Goal: Information Seeking & Learning: Learn about a topic

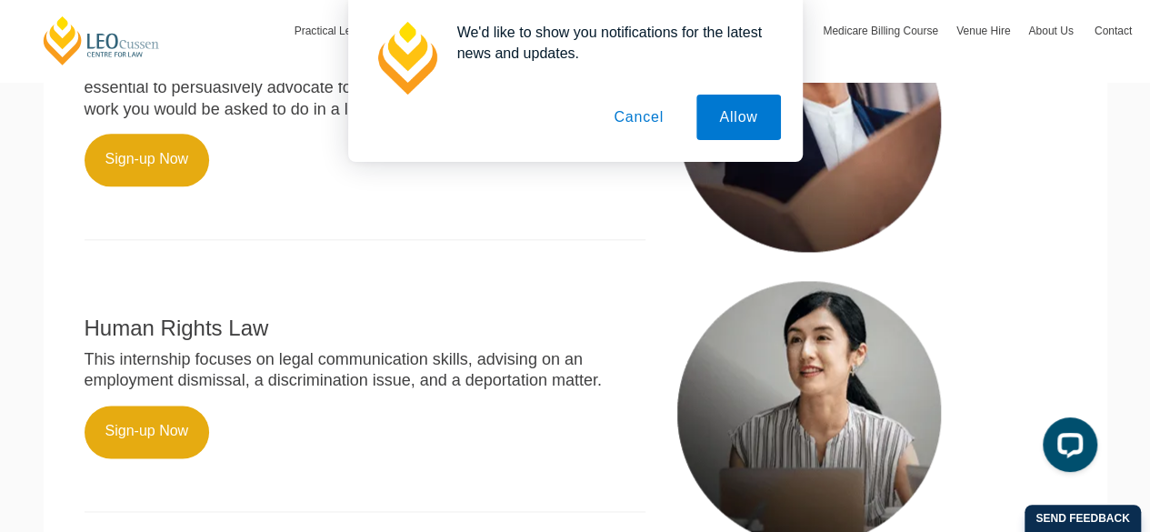
click at [645, 116] on button "Cancel" at bounding box center [638, 117] width 95 height 45
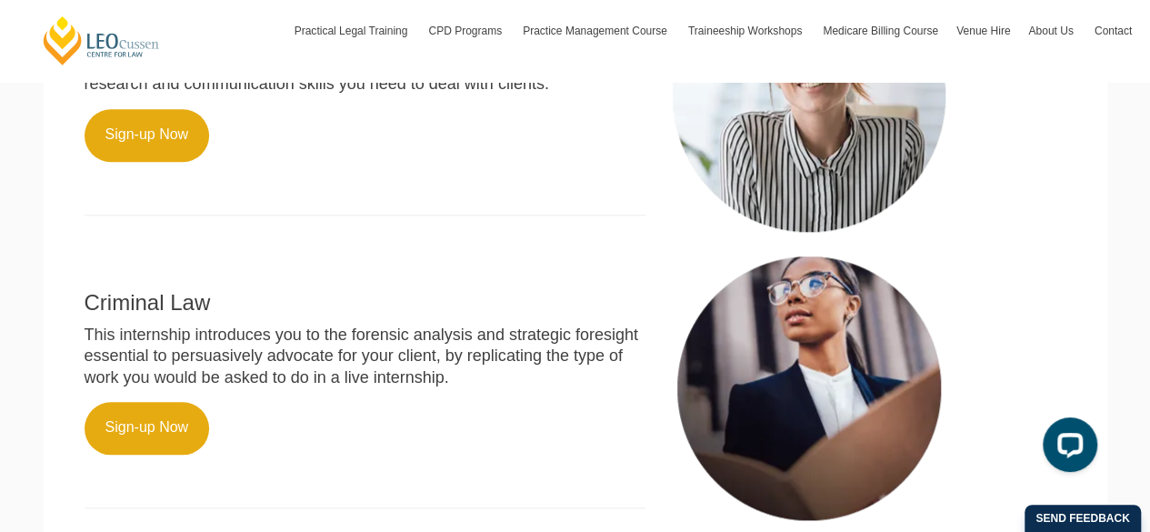
scroll to position [818, 0]
